Goal: Information Seeking & Learning: Learn about a topic

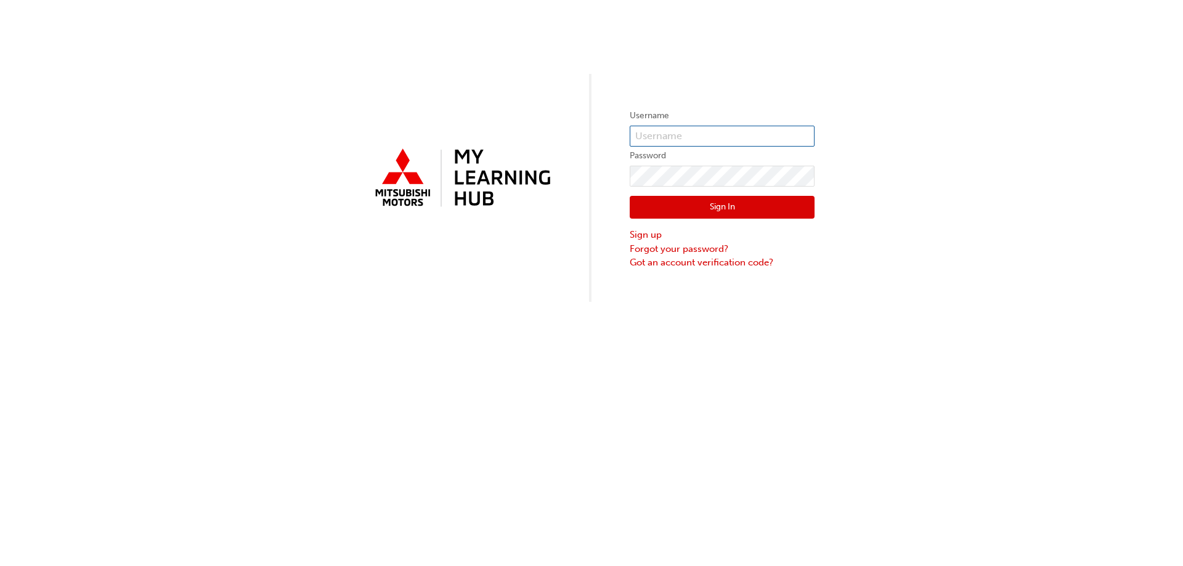
type input "0005292781"
click at [700, 214] on button "Sign In" at bounding box center [722, 207] width 185 height 23
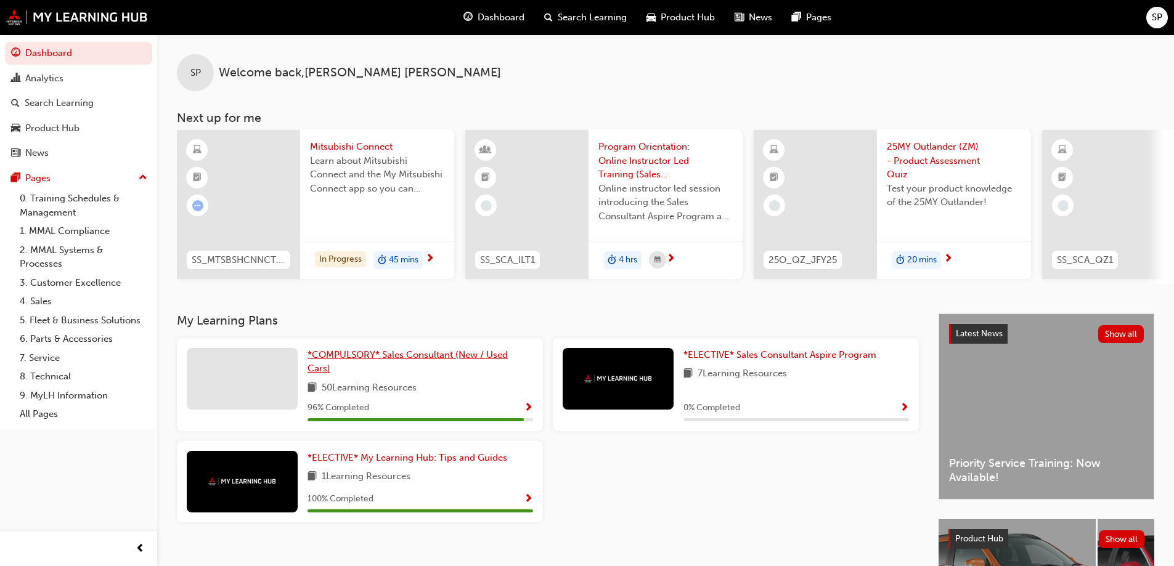
click at [364, 362] on span "*COMPULSORY* Sales Consultant (New / Used Cars)" at bounding box center [408, 361] width 200 height 25
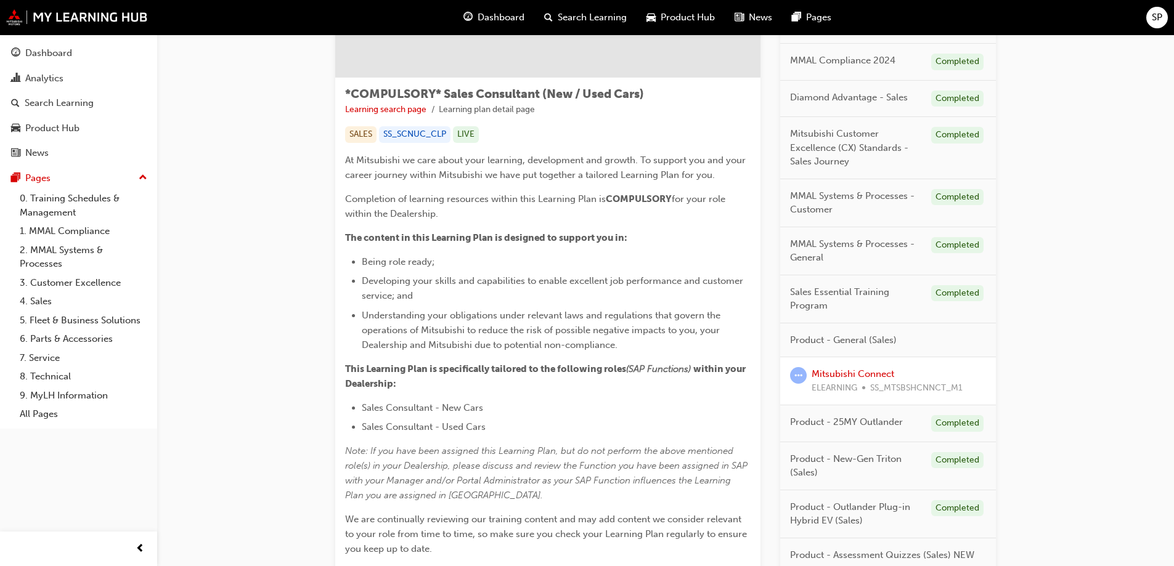
scroll to position [185, 0]
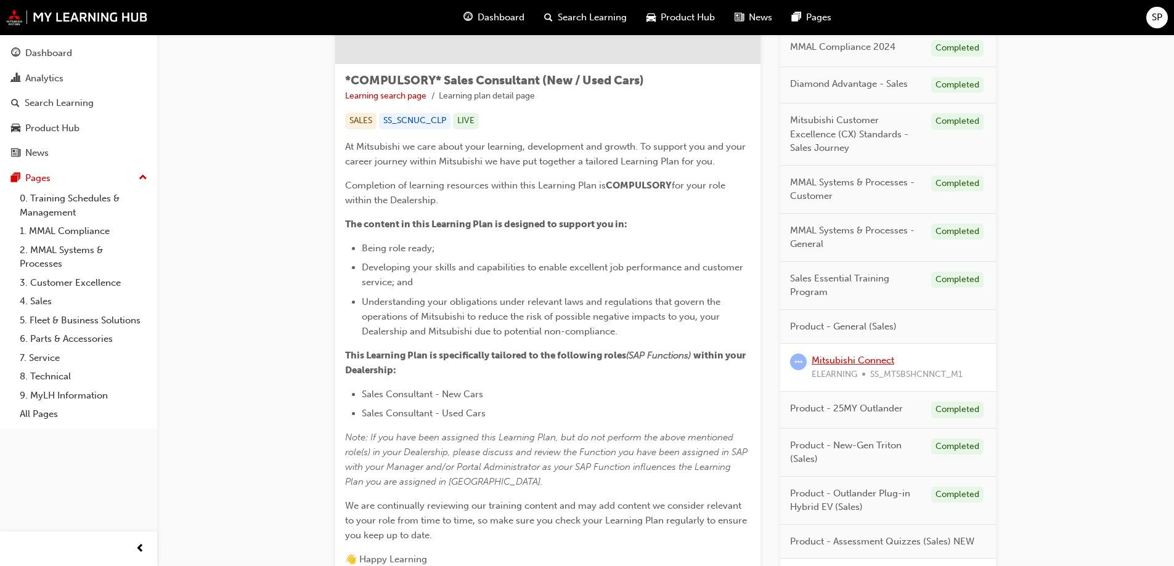
click at [844, 361] on link "Mitsubishi Connect" at bounding box center [853, 360] width 83 height 11
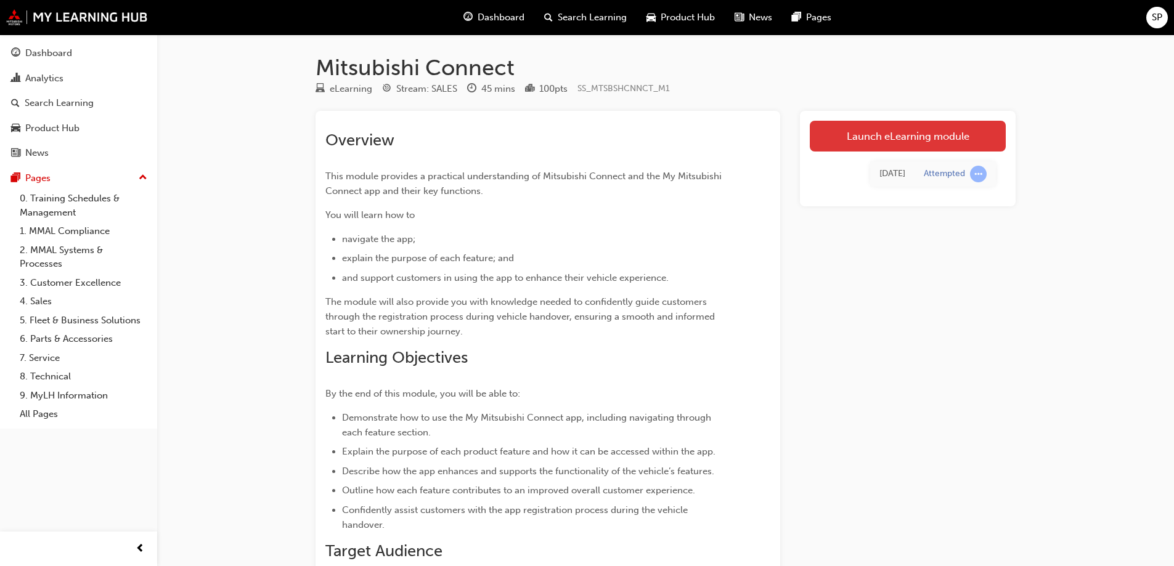
click at [897, 141] on link "Launch eLearning module" at bounding box center [908, 136] width 196 height 31
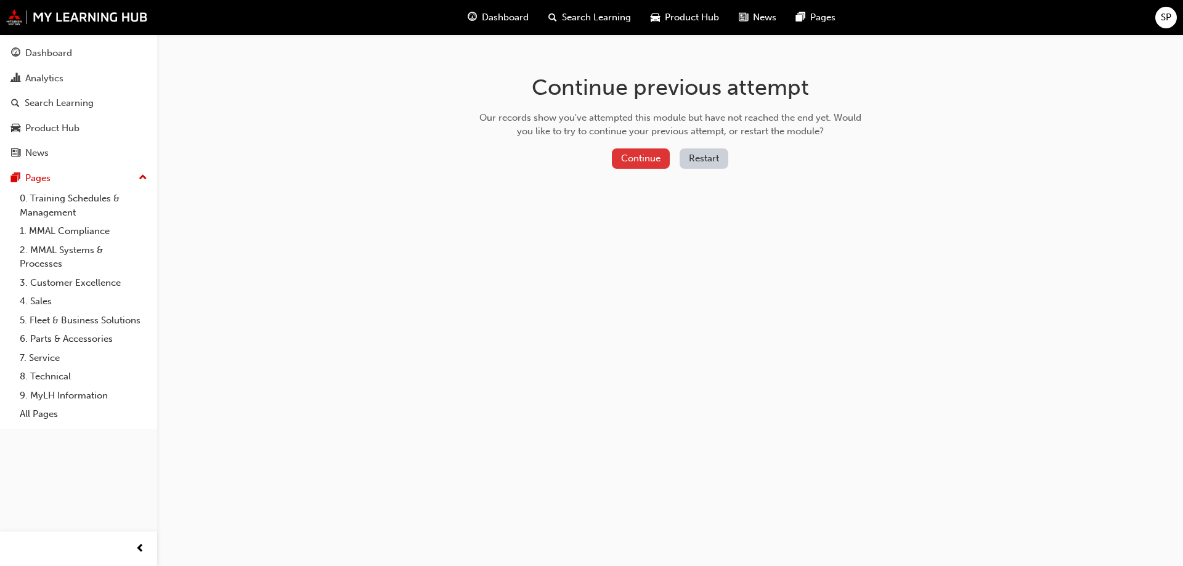
click at [643, 162] on button "Continue" at bounding box center [641, 159] width 58 height 20
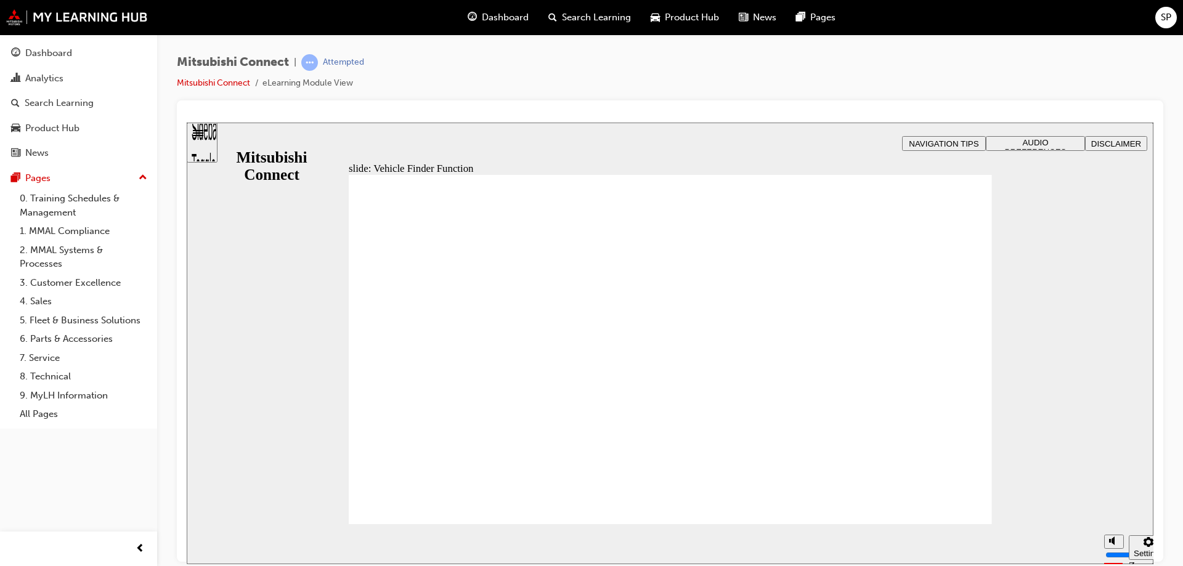
checkbox input "true"
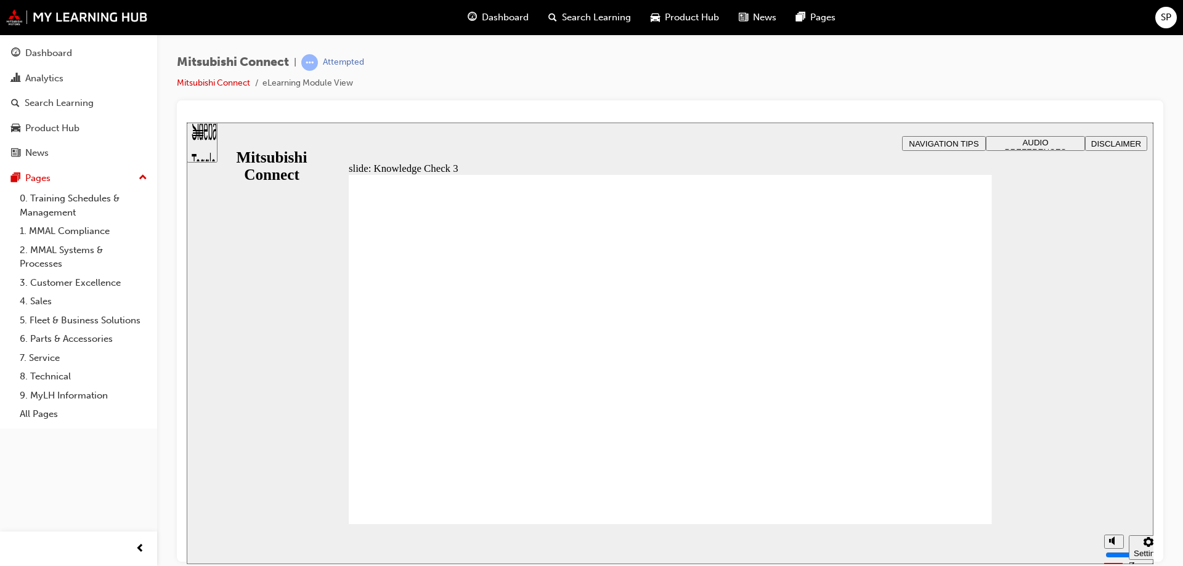
checkbox input "true"
